Goal: Transaction & Acquisition: Purchase product/service

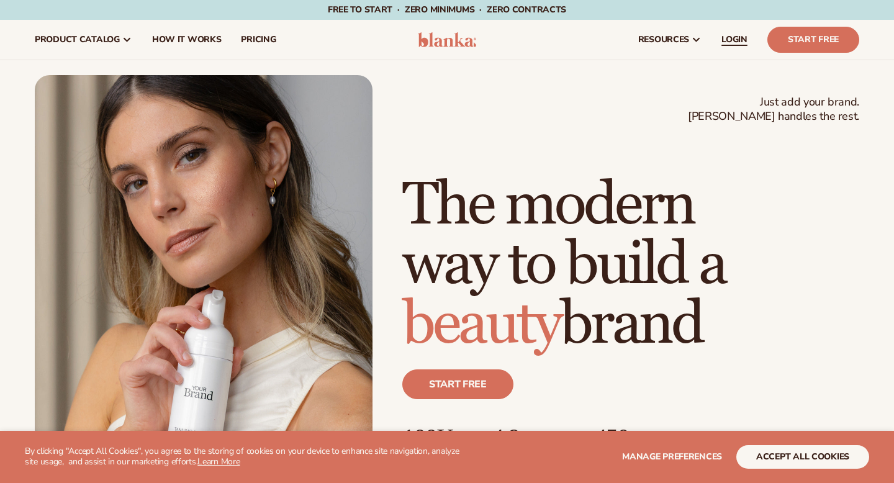
click at [740, 45] on span "LOGIN" at bounding box center [734, 40] width 26 height 10
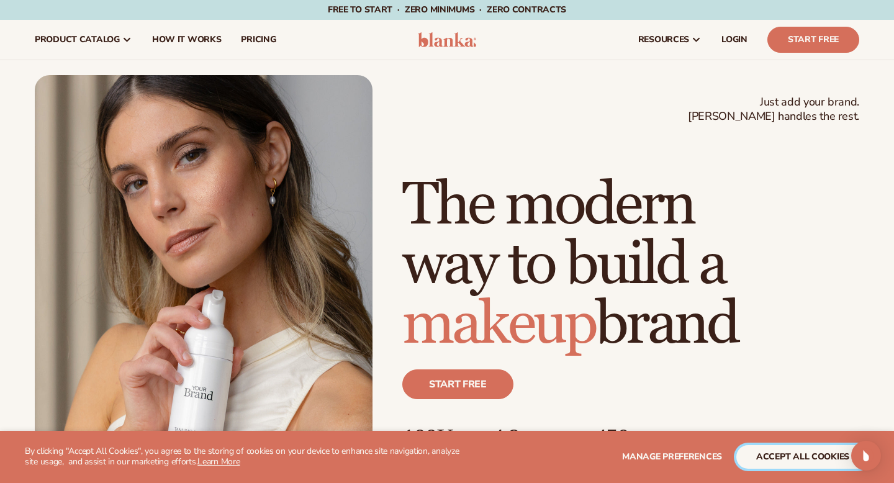
click at [775, 458] on button "accept all cookies" at bounding box center [802, 457] width 133 height 24
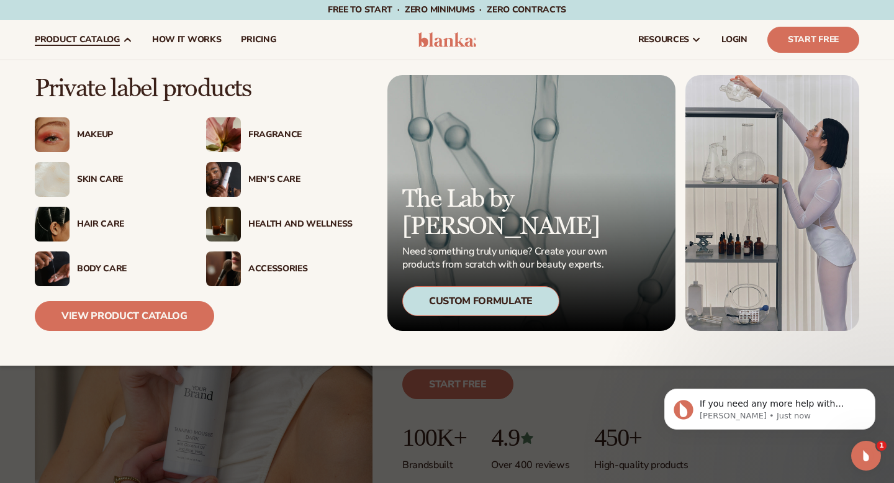
click at [130, 35] on icon at bounding box center [127, 40] width 10 height 10
click at [91, 136] on div "Makeup" at bounding box center [129, 135] width 104 height 11
